Goal: Task Accomplishment & Management: Manage account settings

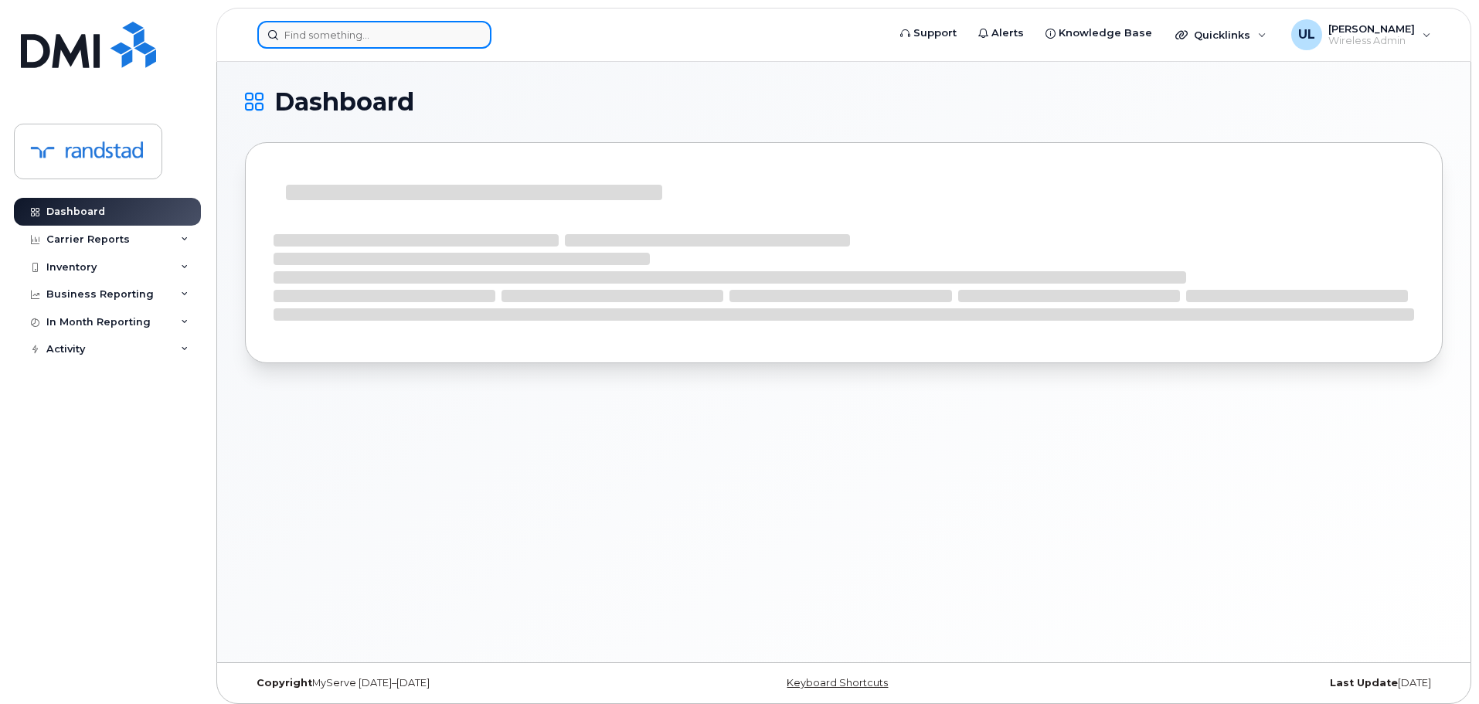
click at [350, 30] on input at bounding box center [374, 35] width 234 height 28
paste input "Mismak"
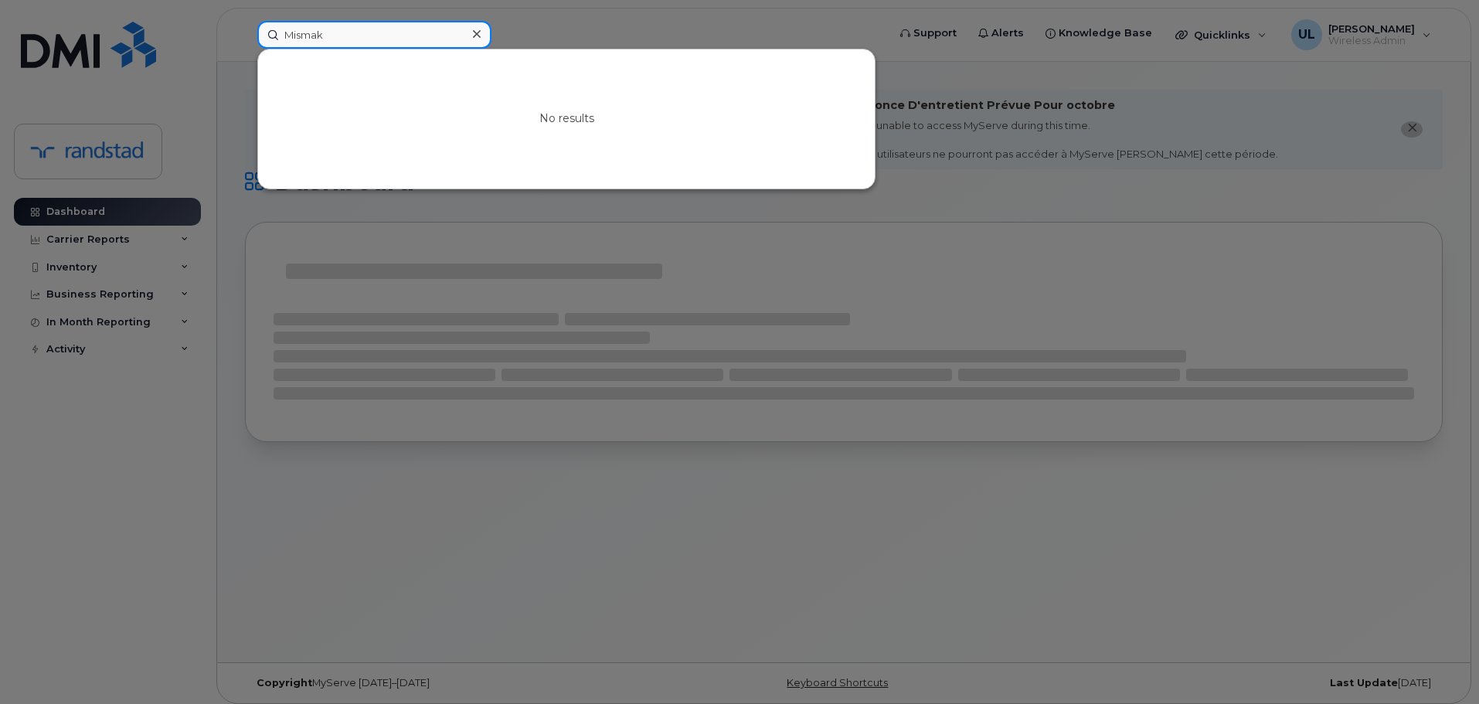
type input "Mismak"
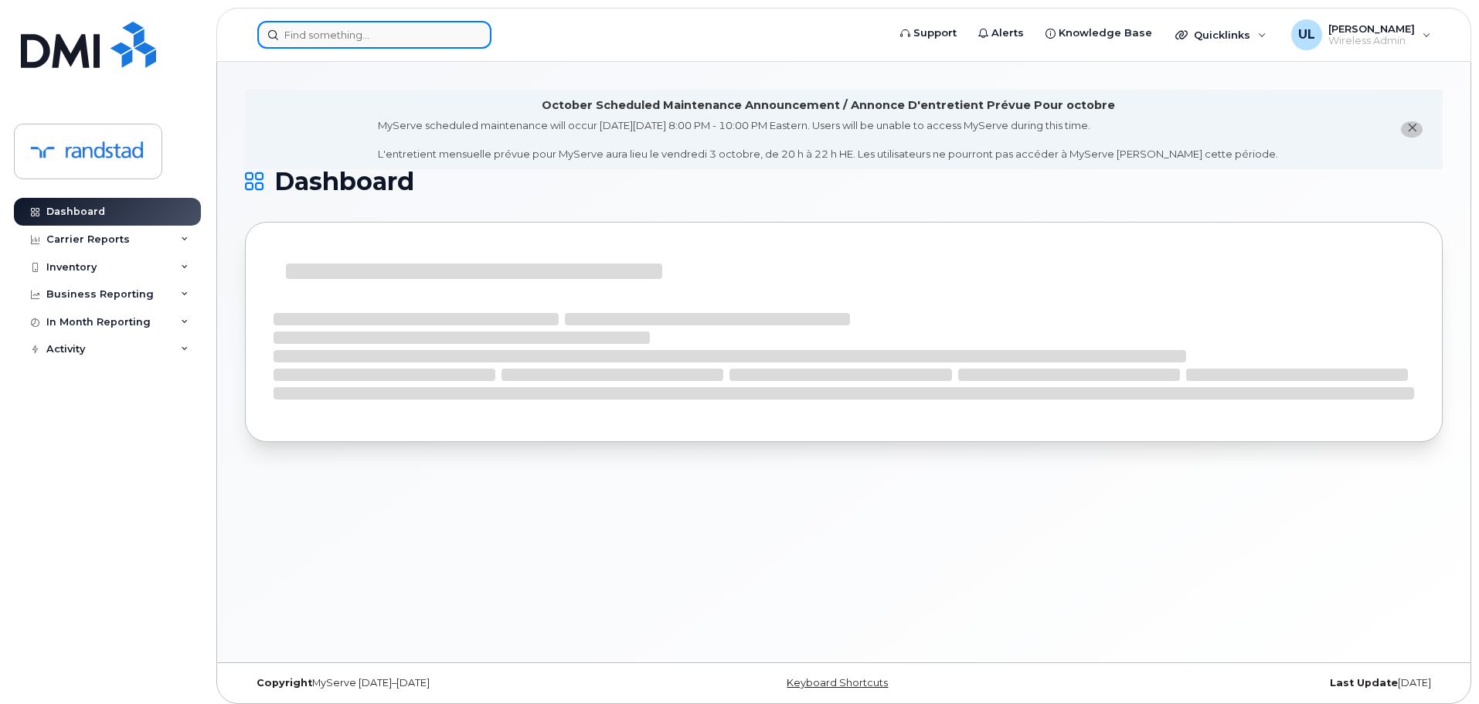
click at [476, 32] on div at bounding box center [374, 35] width 234 height 28
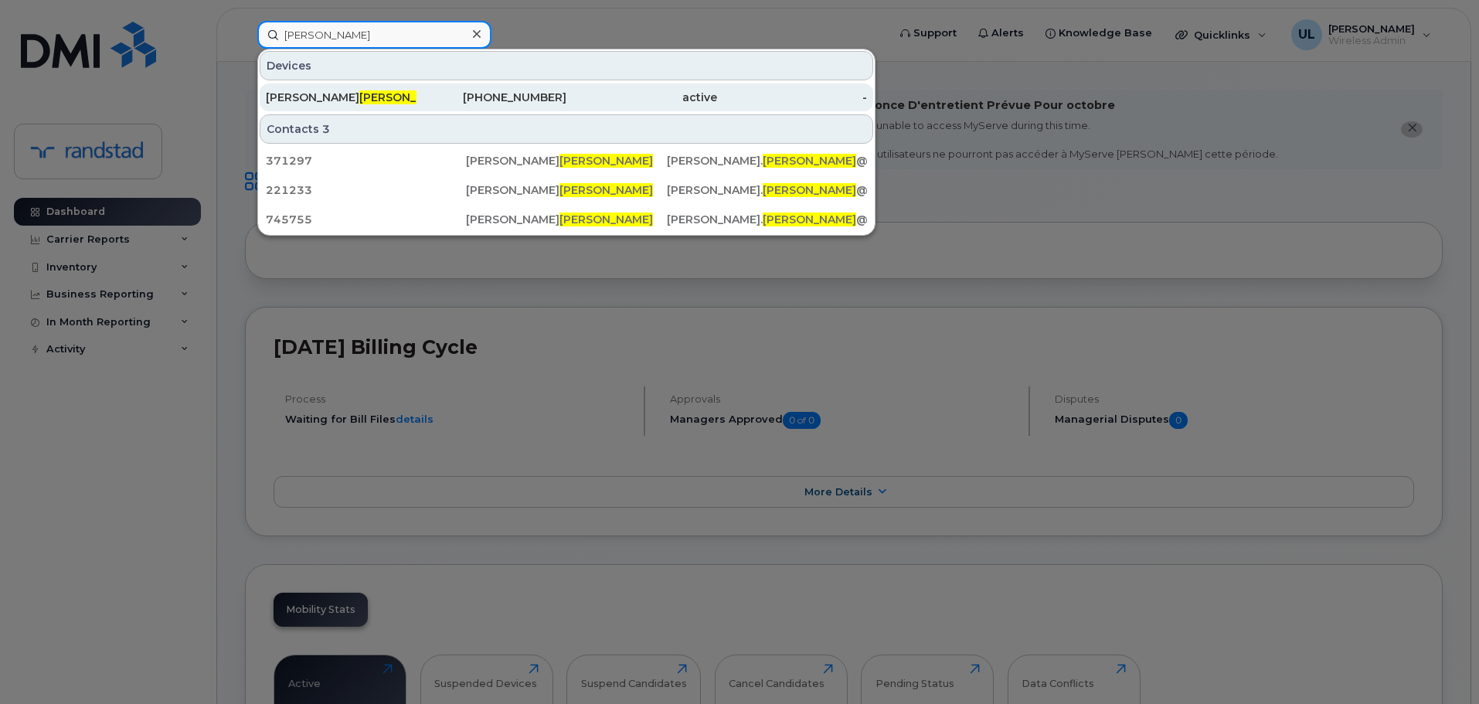
type input "desbiens"
click at [471, 104] on div "438-304-3808" at bounding box center [492, 97] width 151 height 15
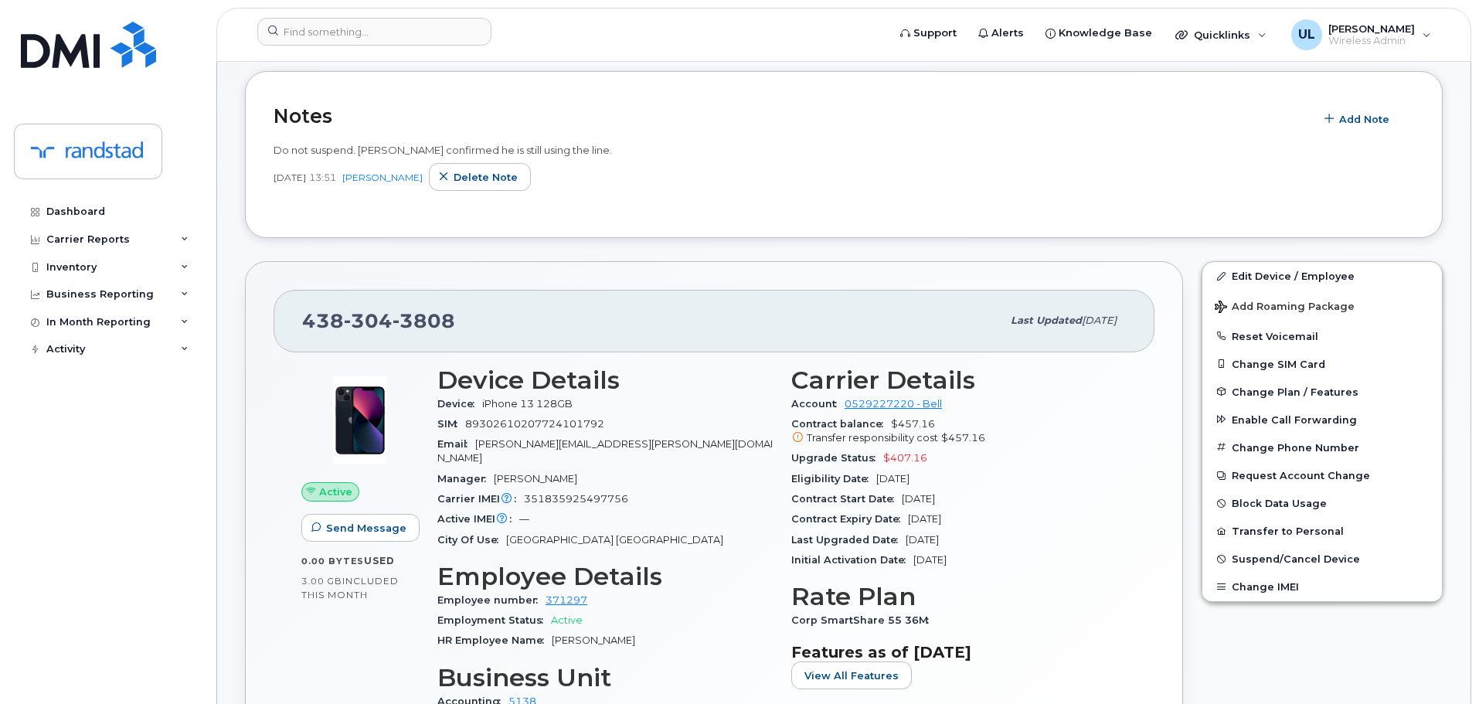
scroll to position [386, 0]
click at [528, 438] on span "[PERSON_NAME][EMAIL_ADDRESS][PERSON_NAME][DOMAIN_NAME]" at bounding box center [604, 449] width 335 height 26
copy span "[PERSON_NAME]"
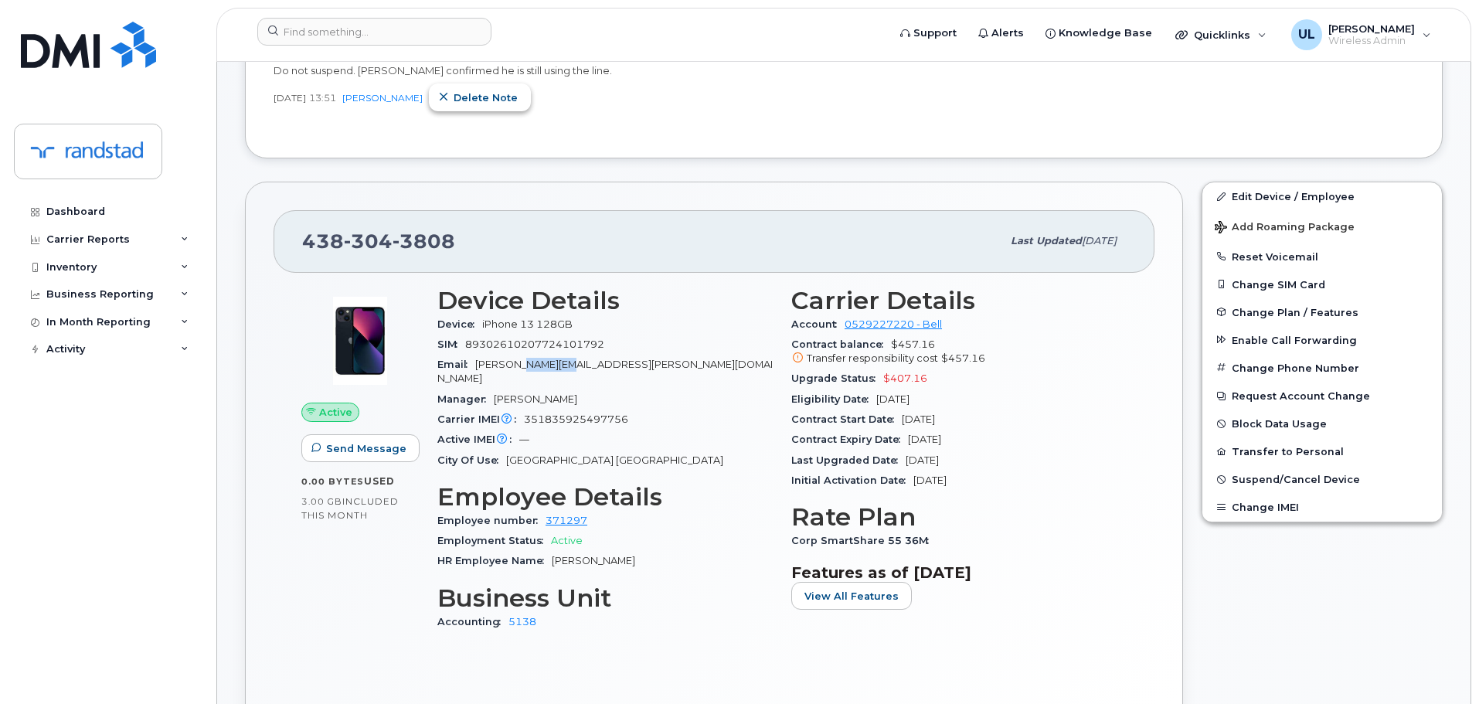
click at [502, 106] on button "Delete note" at bounding box center [480, 97] width 102 height 28
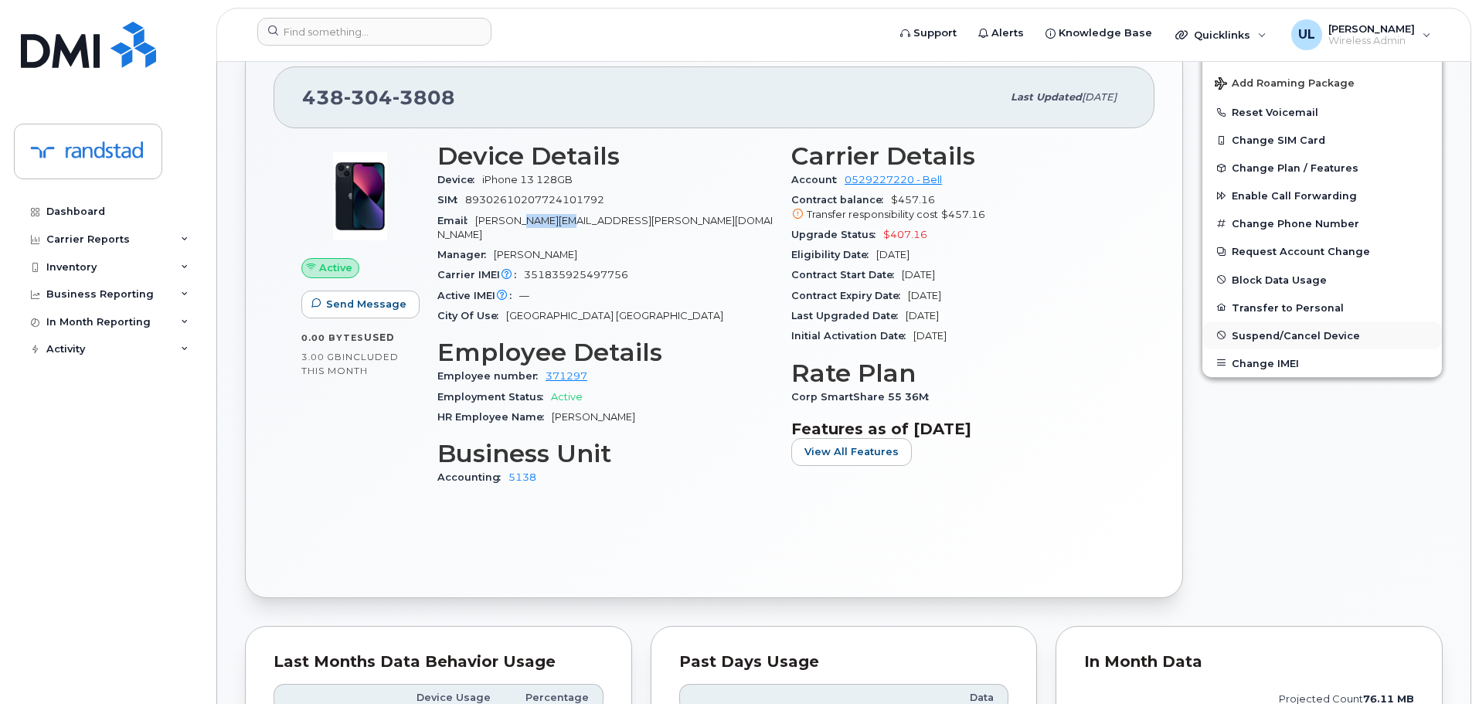
click at [1286, 337] on span "Suspend/Cancel Device" at bounding box center [1296, 335] width 128 height 12
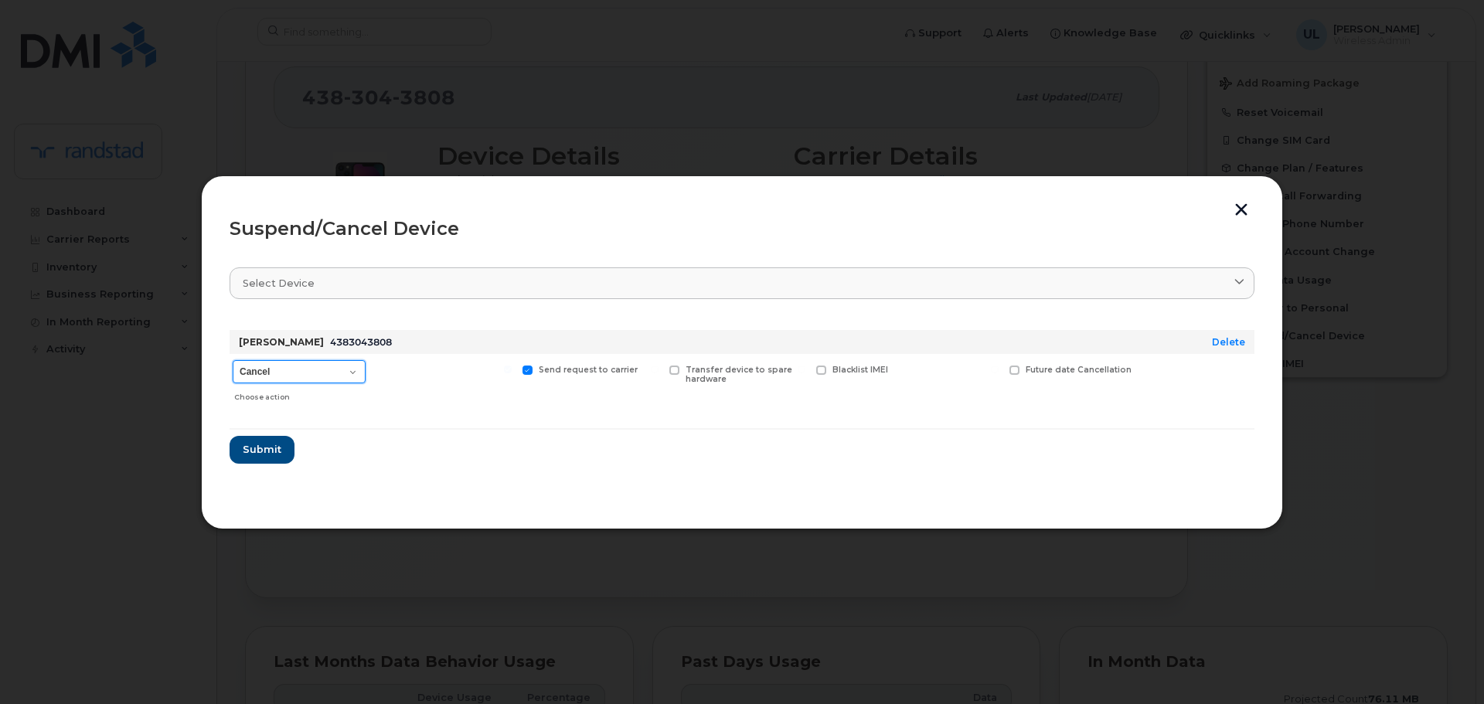
click at [285, 370] on select "Cancel Suspend - Extend Suspension Suspend - Reduced Rate Suspend - Full Rate S…" at bounding box center [299, 371] width 133 height 23
select select "[object Object]"
click at [233, 360] on select "Cancel Suspend - Extend Suspension Suspend - Reduced Rate Suspend - Full Rate S…" at bounding box center [299, 371] width 133 height 23
click at [281, 455] on button "Submit" at bounding box center [261, 450] width 63 height 28
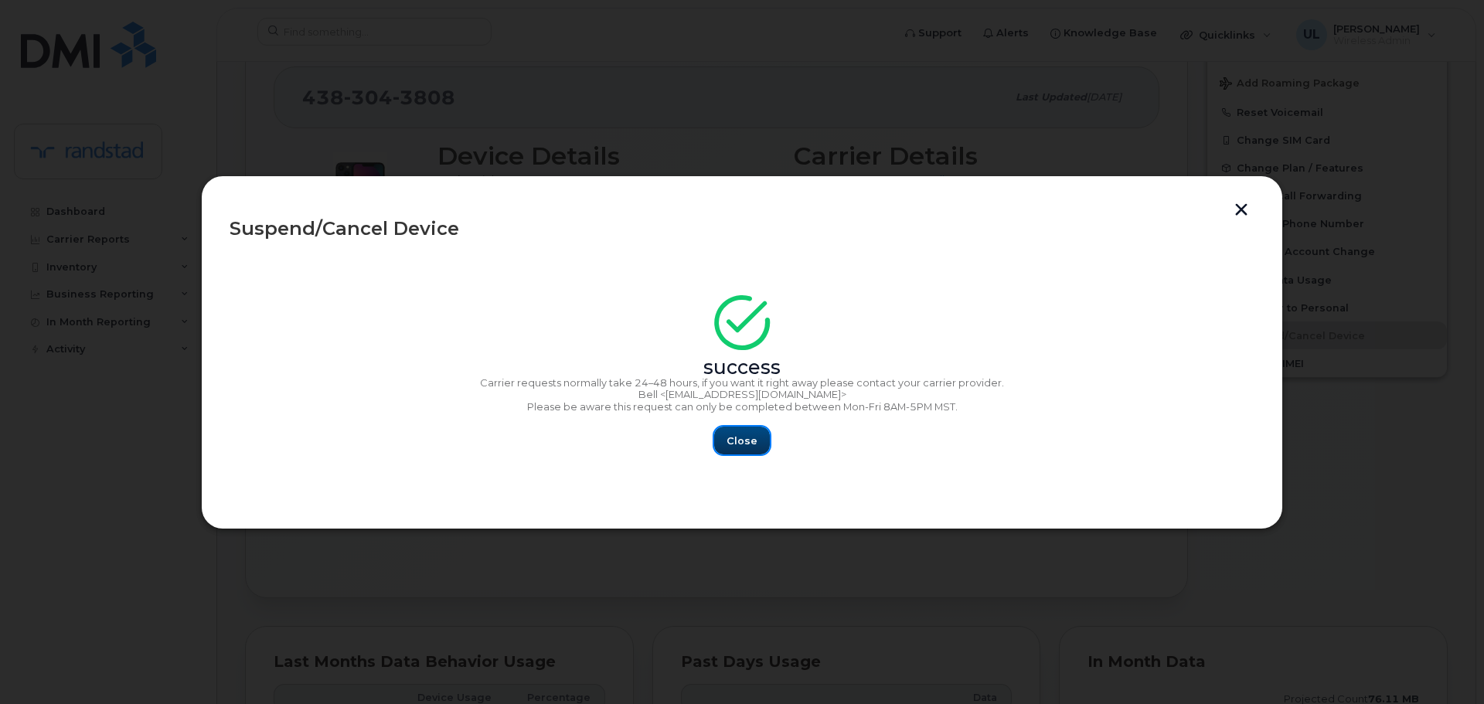
click at [736, 435] on span "Close" at bounding box center [742, 441] width 31 height 15
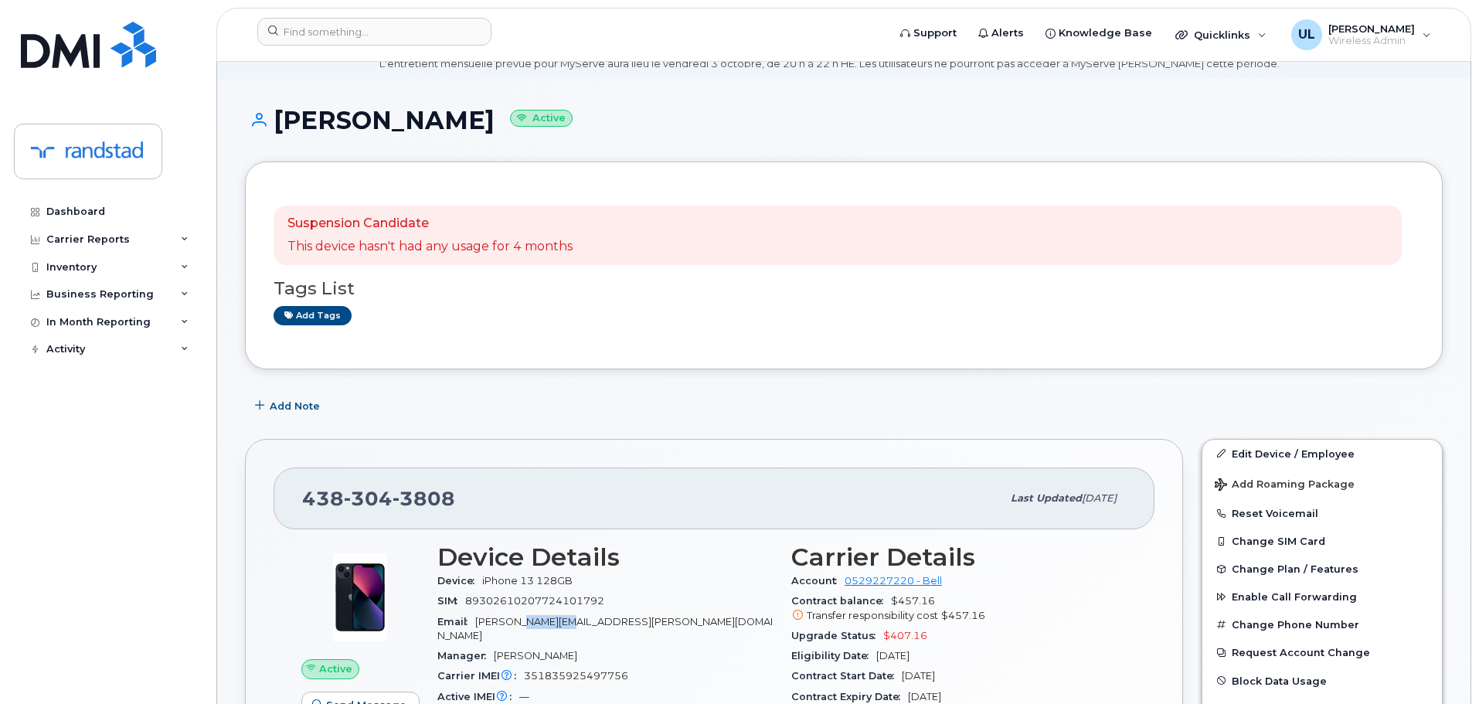
scroll to position [0, 0]
